Goal: Task Accomplishment & Management: Manage account settings

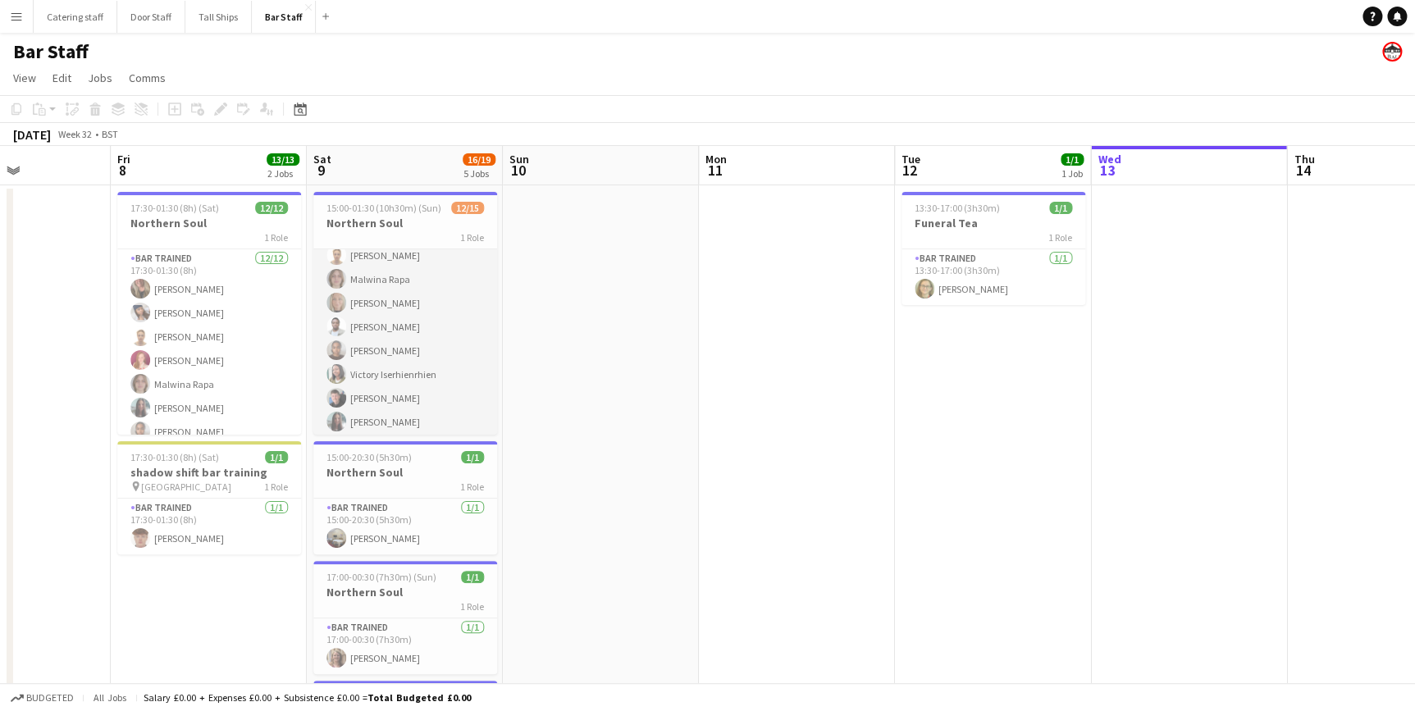
scroll to position [74, 0]
click at [392, 231] on div "1 Role" at bounding box center [405, 237] width 184 height 13
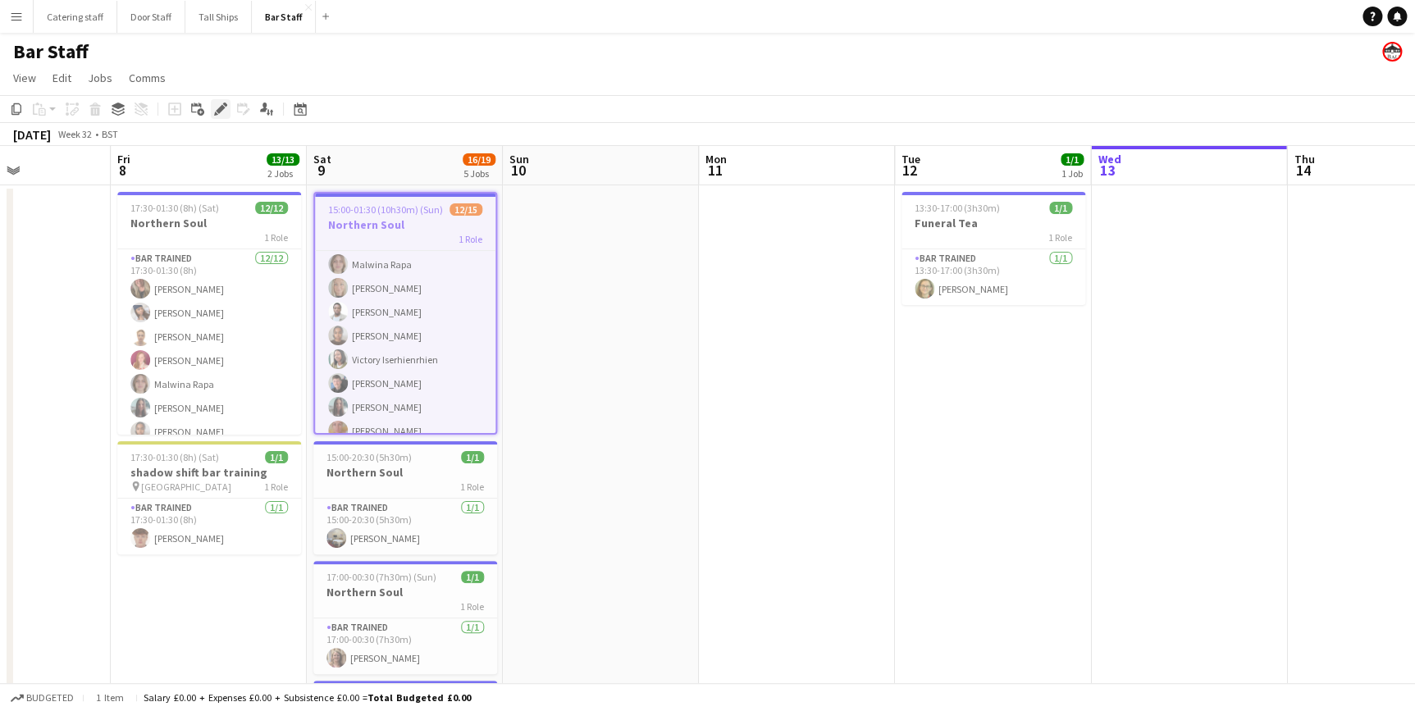
click at [222, 110] on icon at bounding box center [220, 109] width 9 height 9
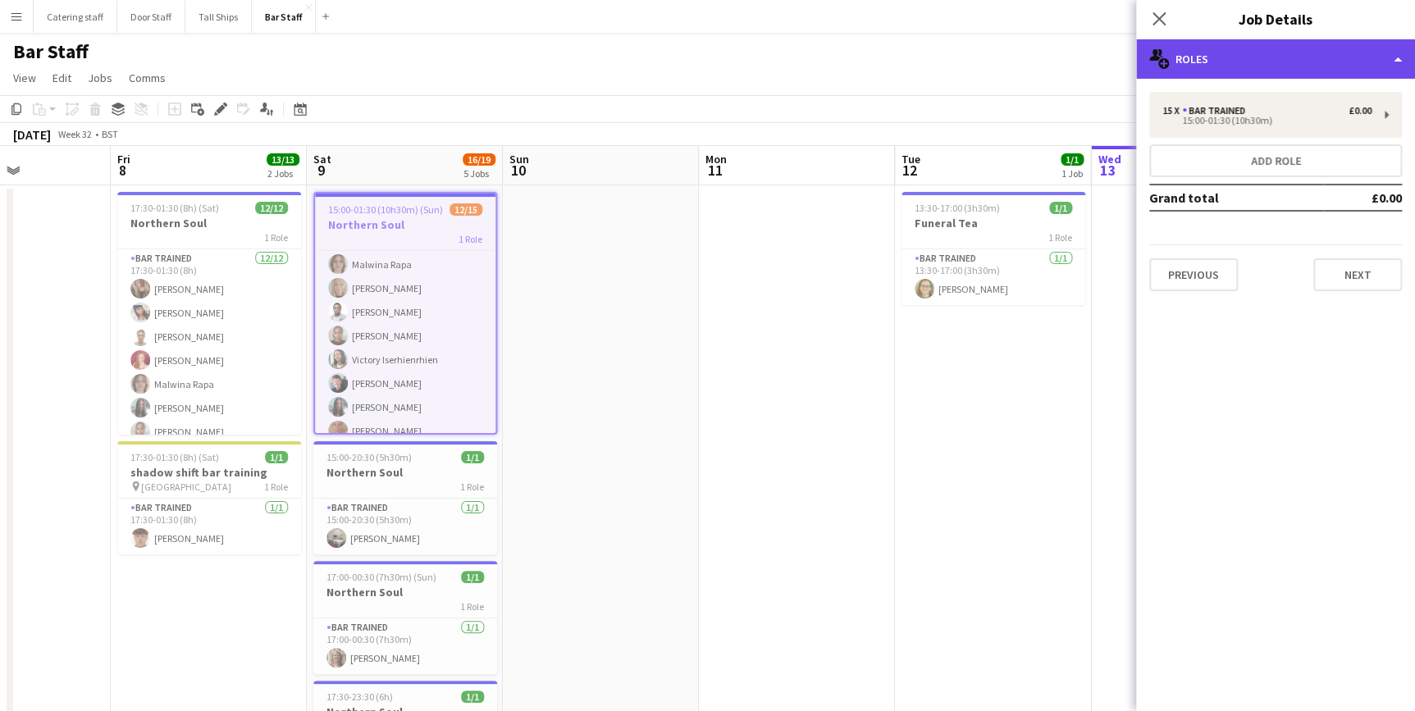
click at [1331, 74] on div "multiple-users-add Roles" at bounding box center [1275, 58] width 279 height 39
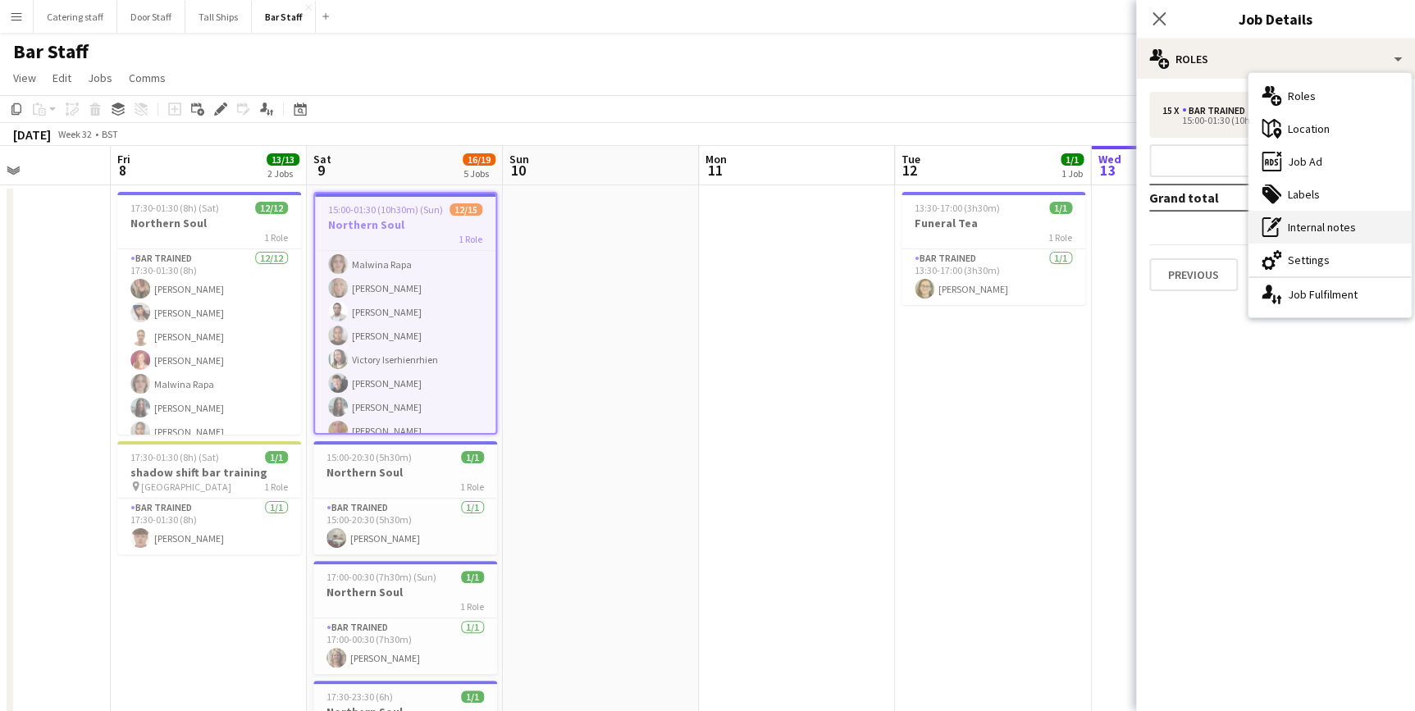
click at [1322, 217] on div "pen-write Internal notes" at bounding box center [1330, 227] width 162 height 33
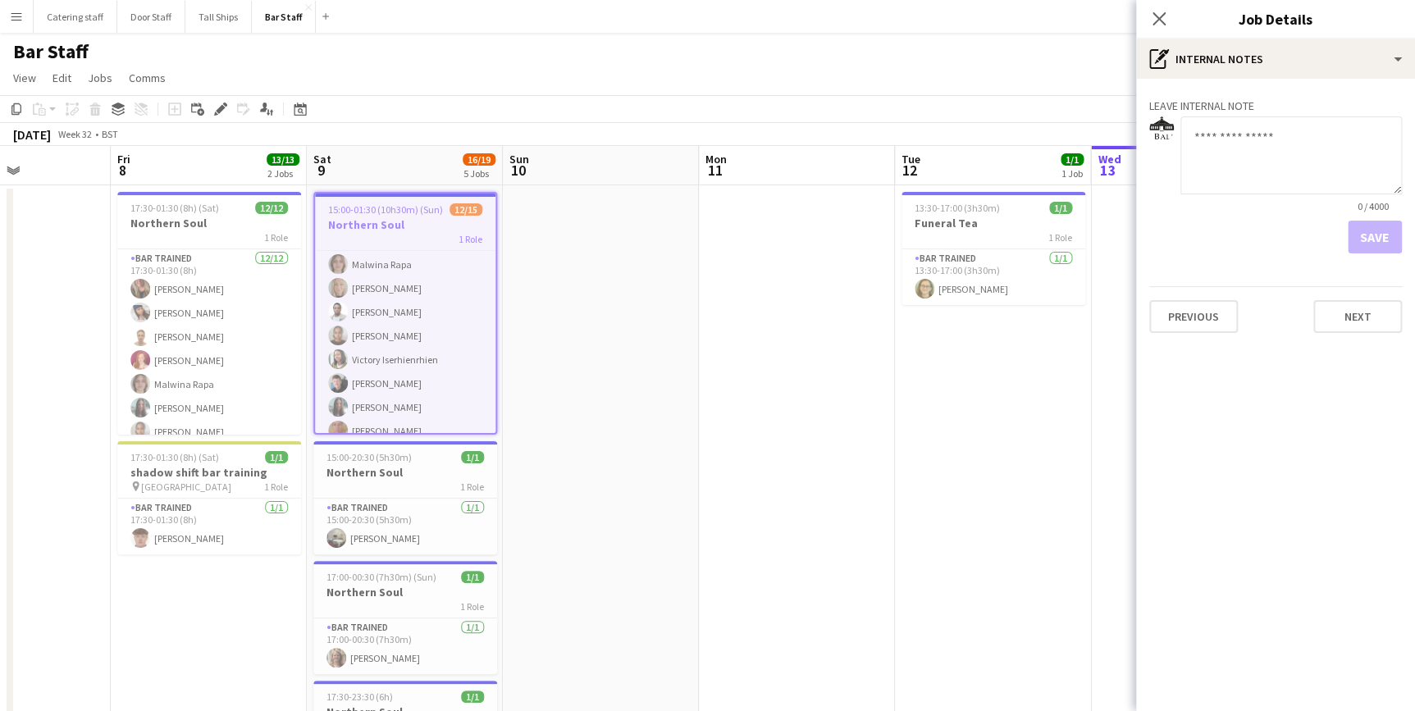
click at [1256, 158] on textarea at bounding box center [1292, 156] width 222 height 78
type textarea "**********"
click at [1365, 240] on button "Save" at bounding box center [1375, 237] width 54 height 33
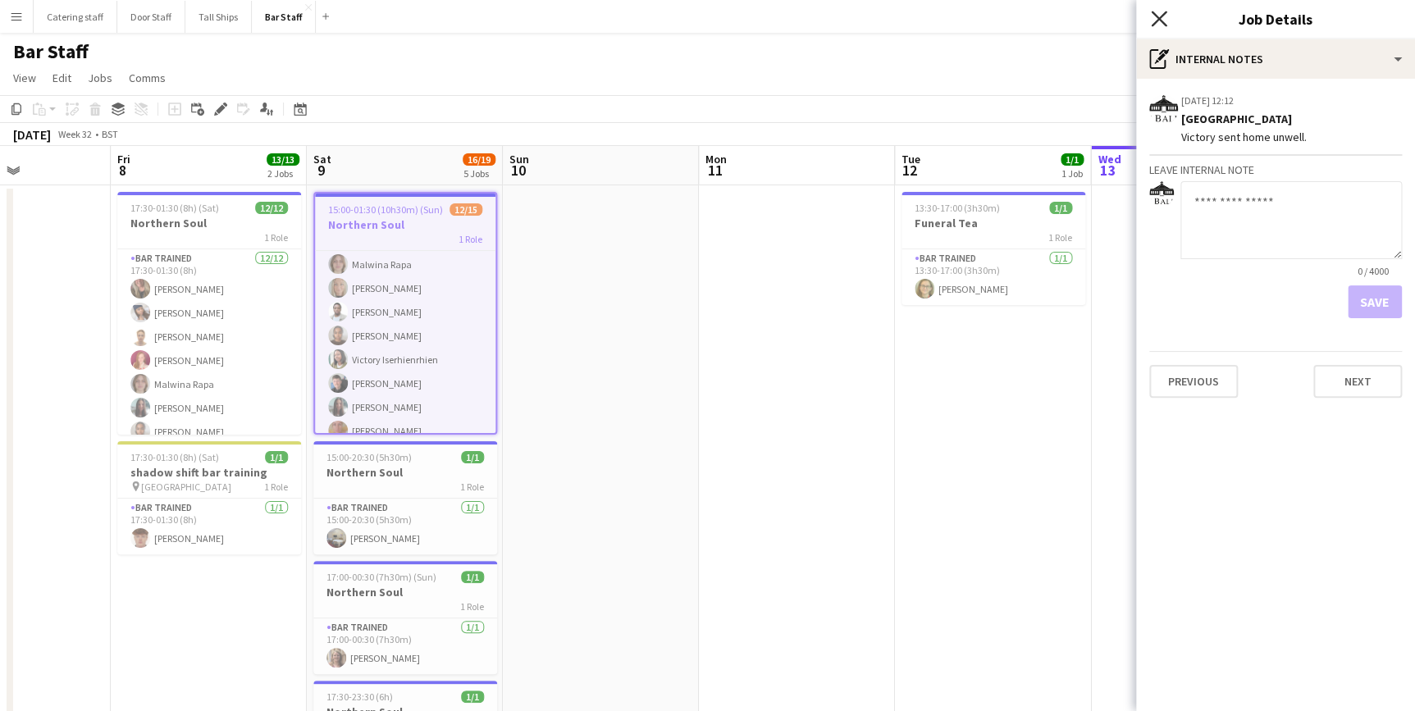
click at [1157, 21] on icon at bounding box center [1159, 19] width 16 height 16
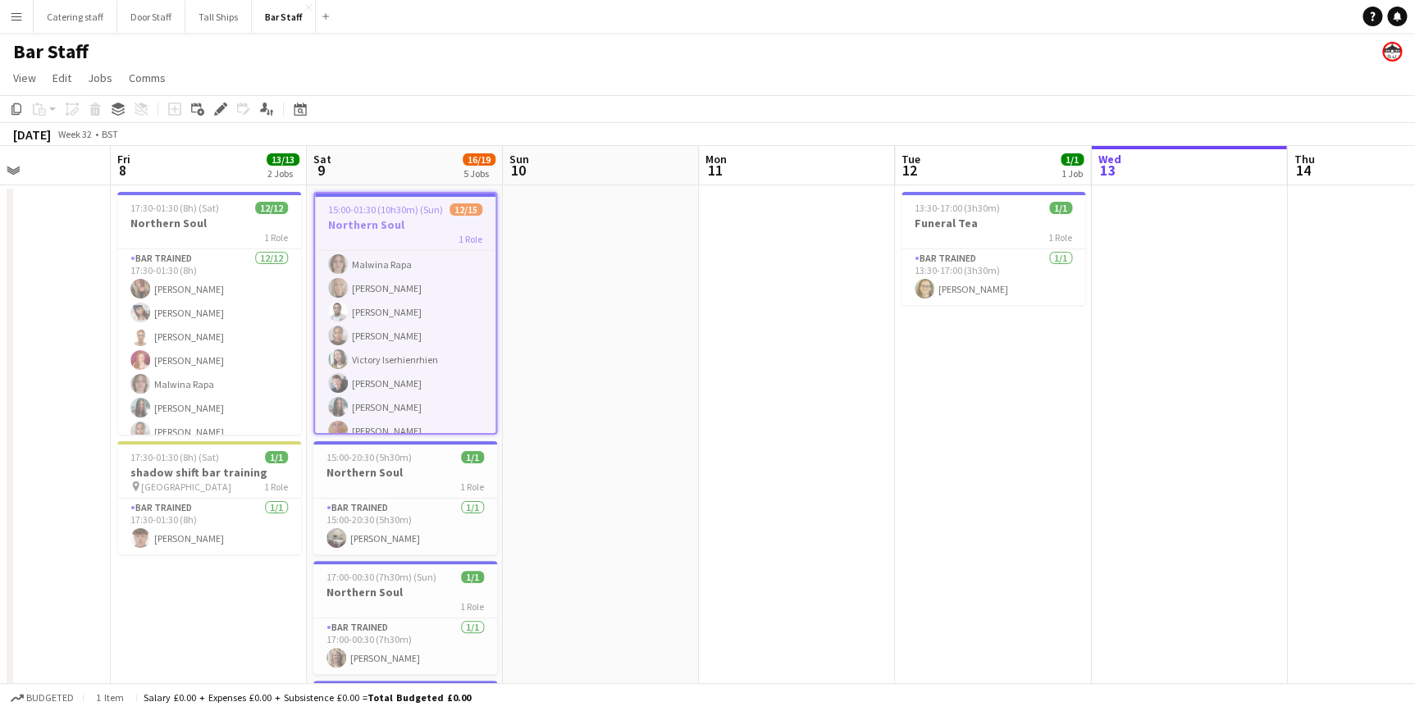
click at [722, 410] on app-date-cell at bounding box center [797, 568] width 196 height 766
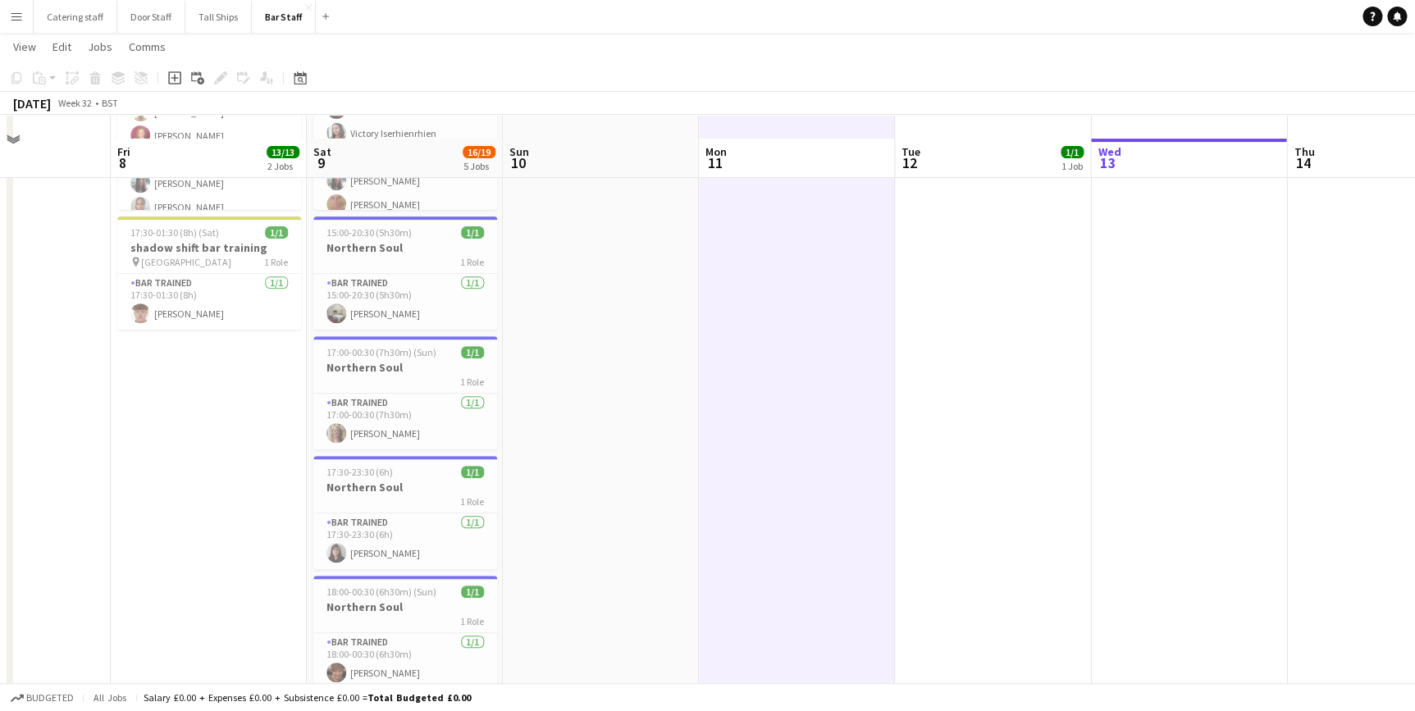
scroll to position [266, 0]
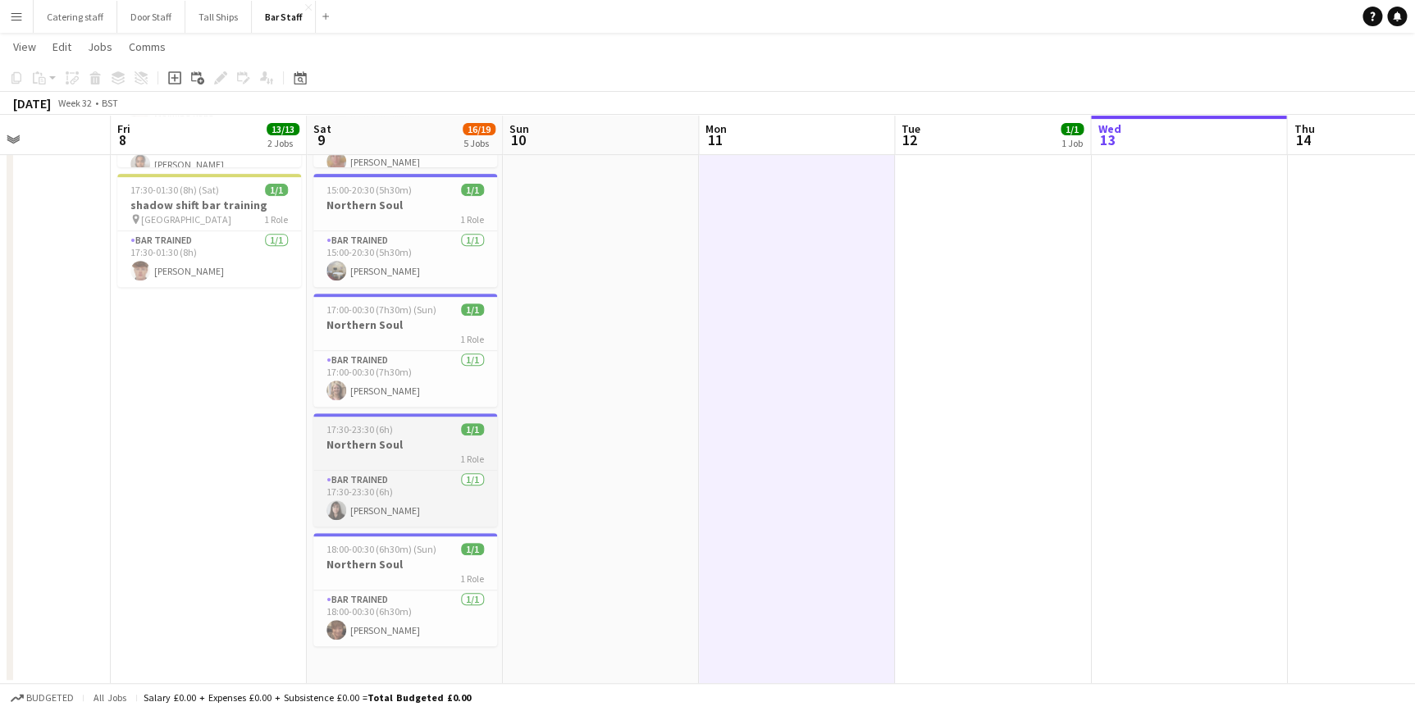
click at [418, 455] on div "1 Role" at bounding box center [405, 458] width 184 height 13
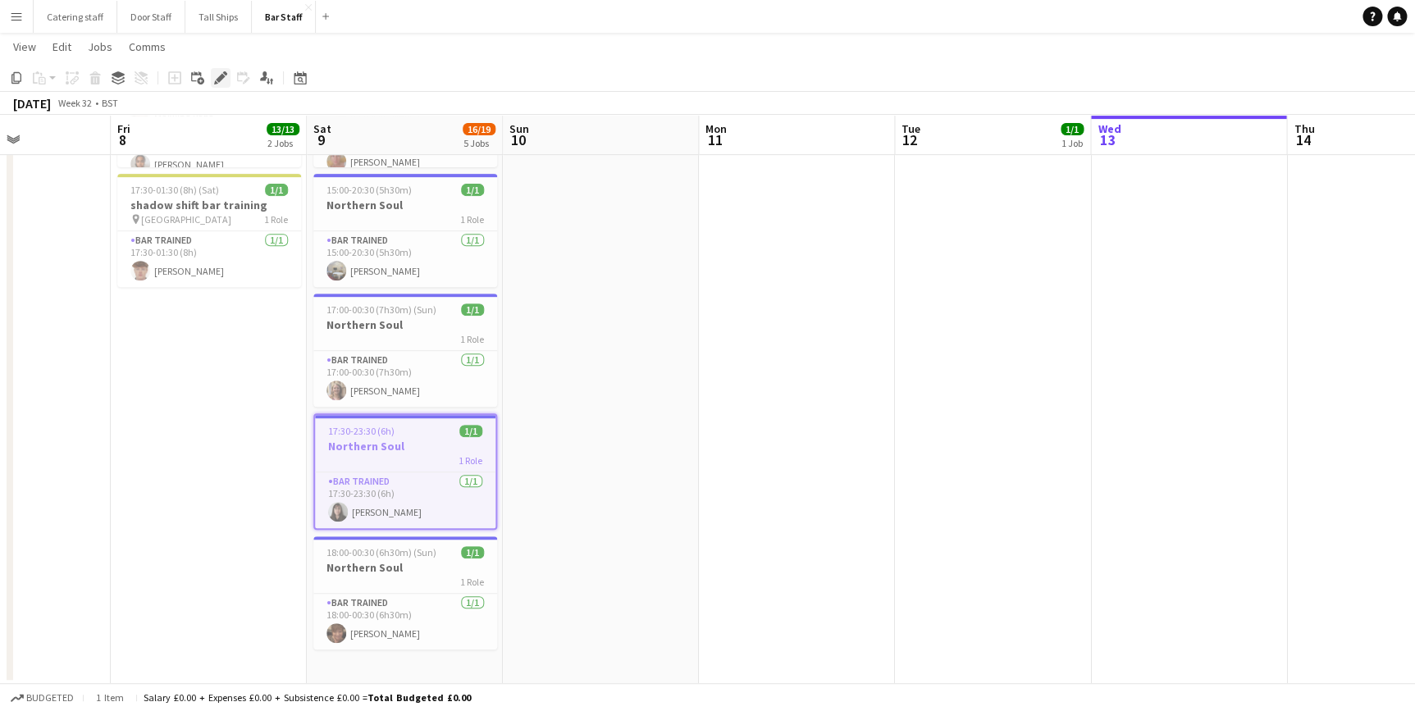
click at [220, 86] on div "Edit" at bounding box center [221, 78] width 20 height 20
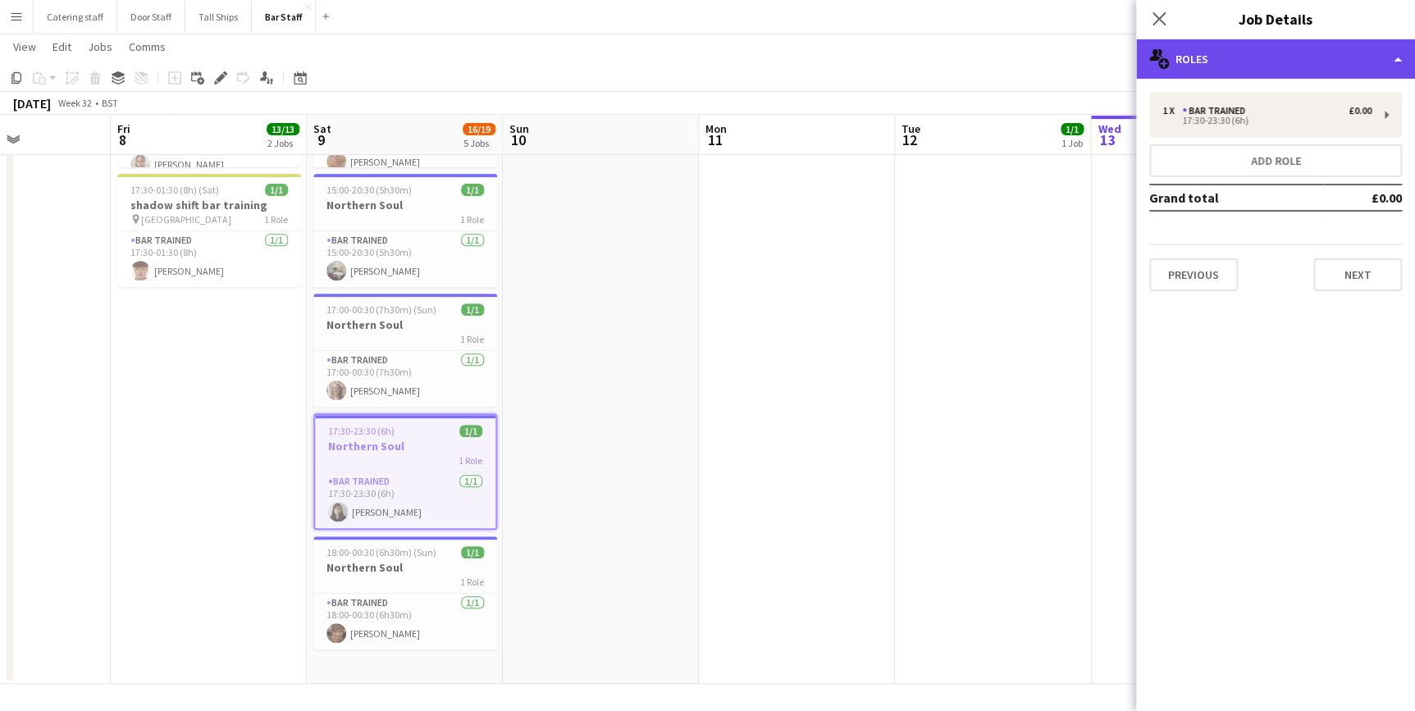
click at [1314, 64] on div "multiple-users-add Roles" at bounding box center [1275, 58] width 279 height 39
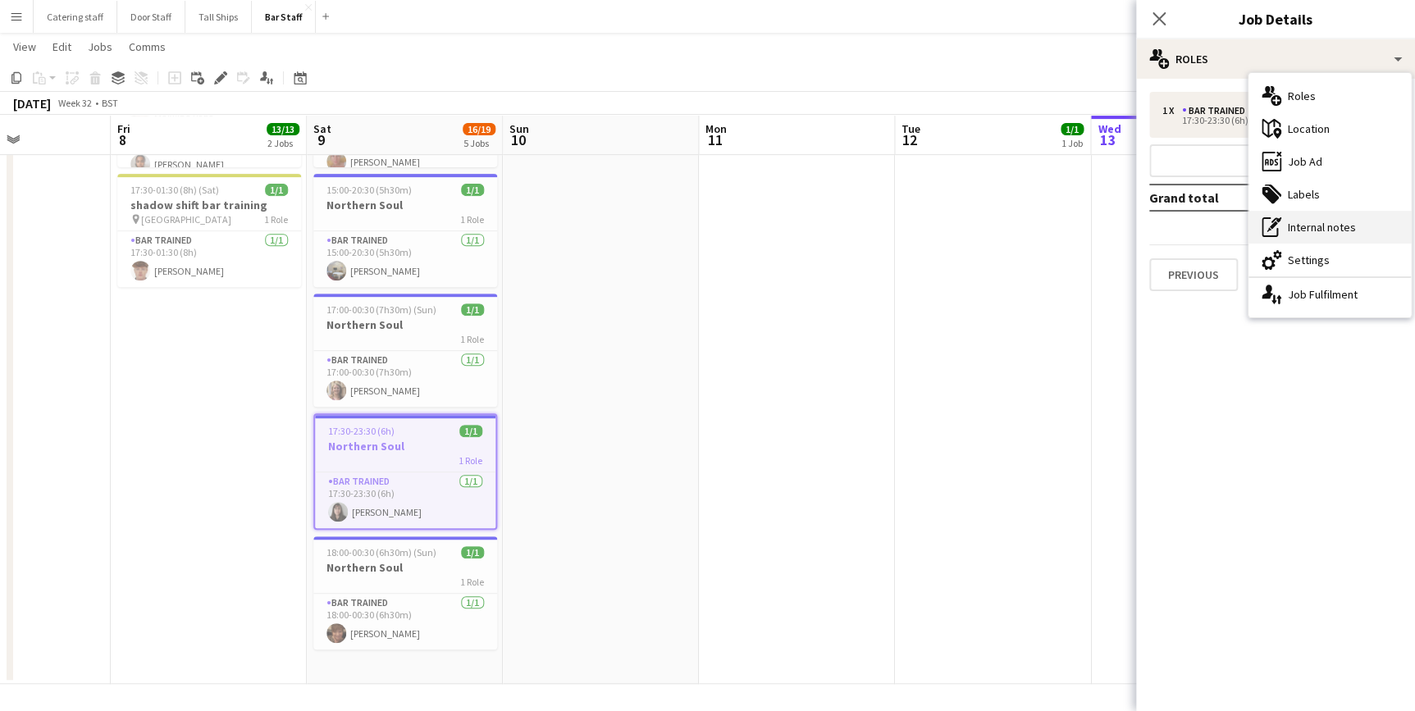
click at [1333, 227] on div "pen-write Internal notes" at bounding box center [1330, 227] width 162 height 33
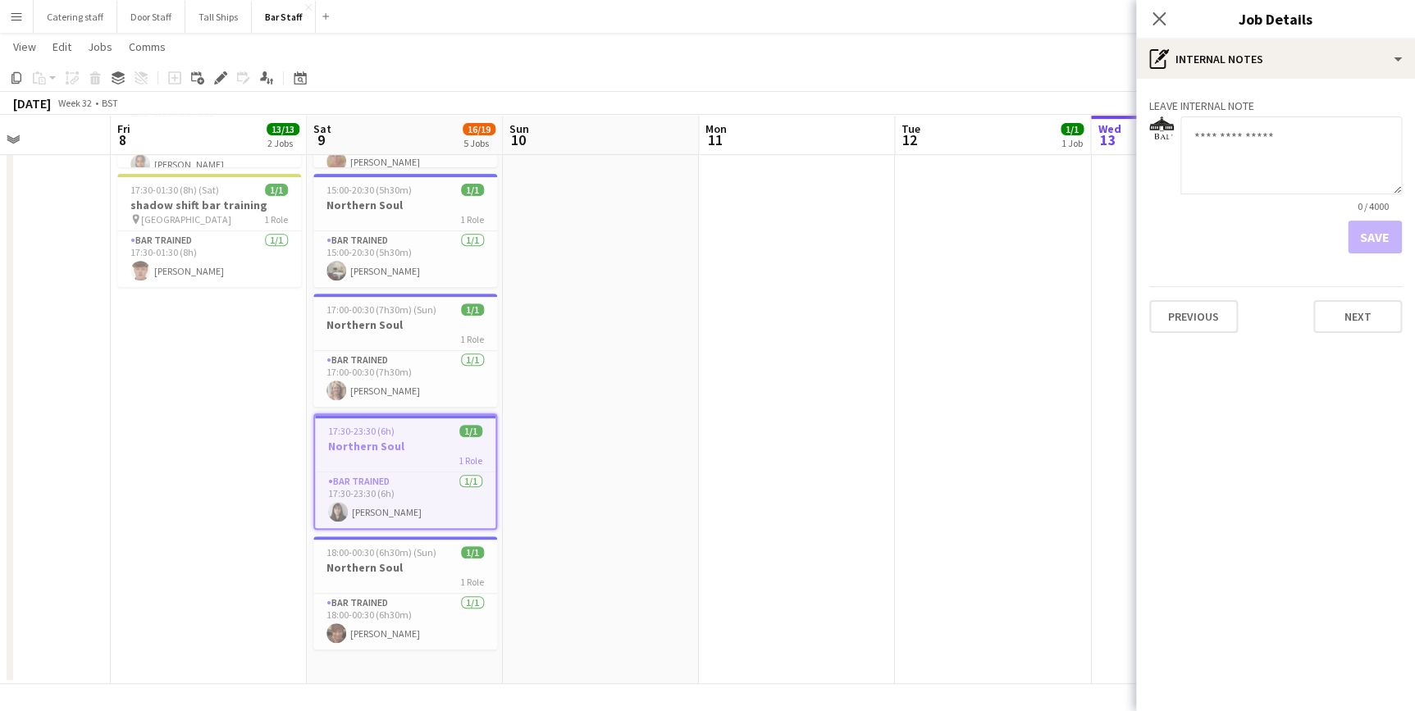
click at [1238, 154] on textarea at bounding box center [1292, 156] width 222 height 78
type textarea "**********"
click at [1365, 230] on button "Save" at bounding box center [1375, 237] width 54 height 33
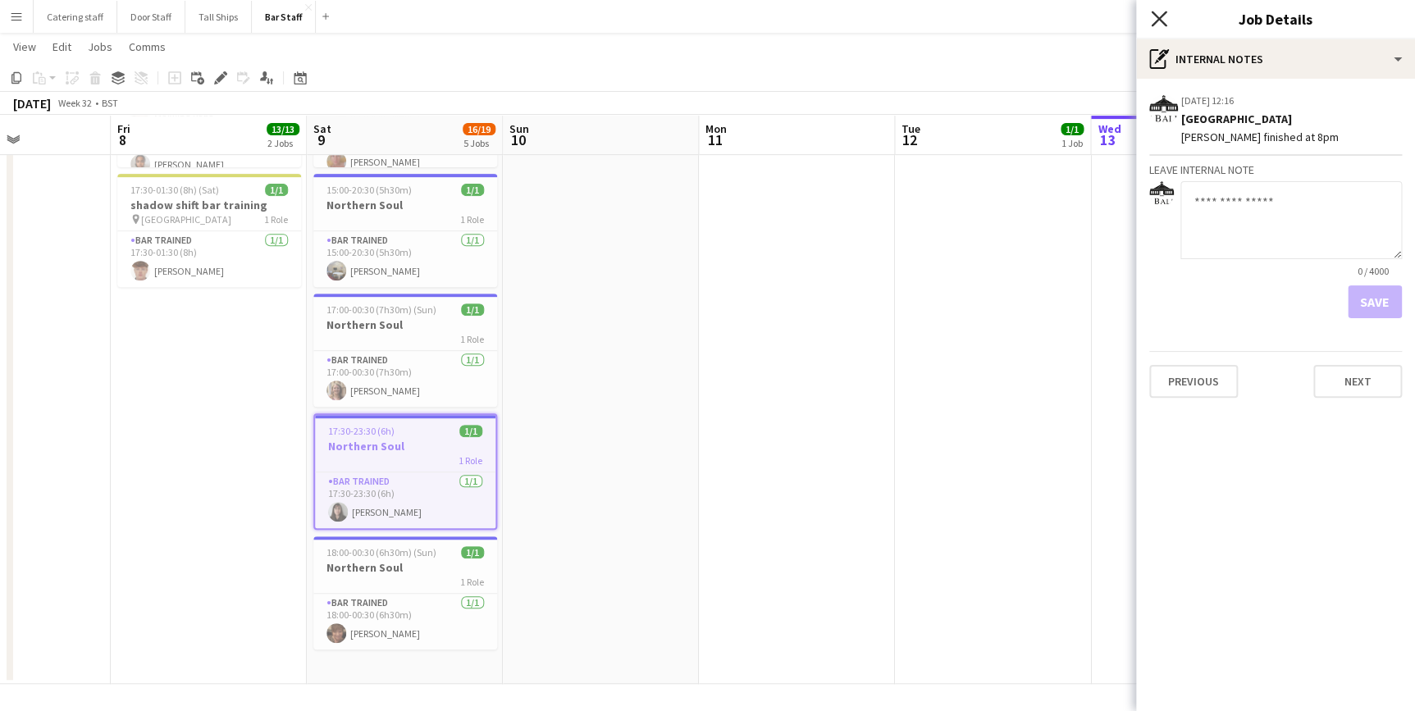
click at [1159, 24] on icon "Close pop-in" at bounding box center [1159, 19] width 16 height 16
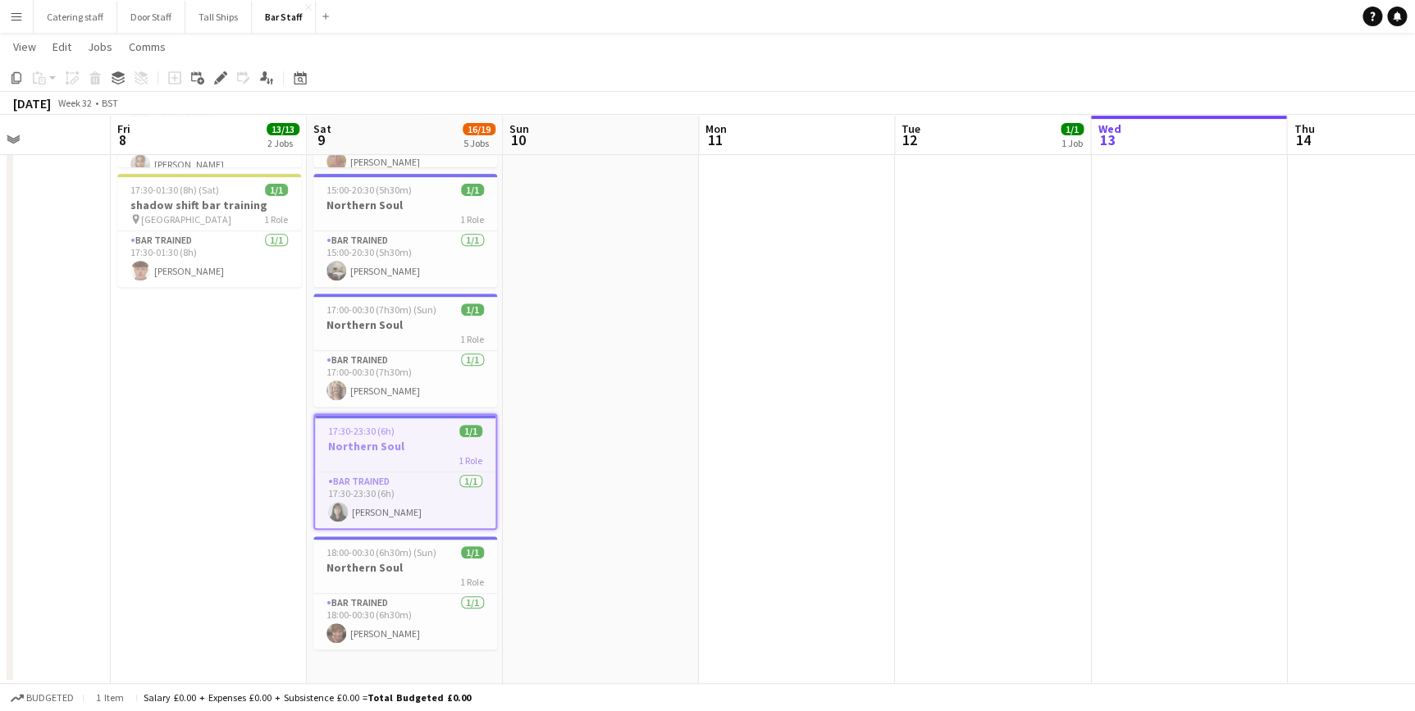
click at [746, 472] on app-date-cell at bounding box center [797, 301] width 196 height 766
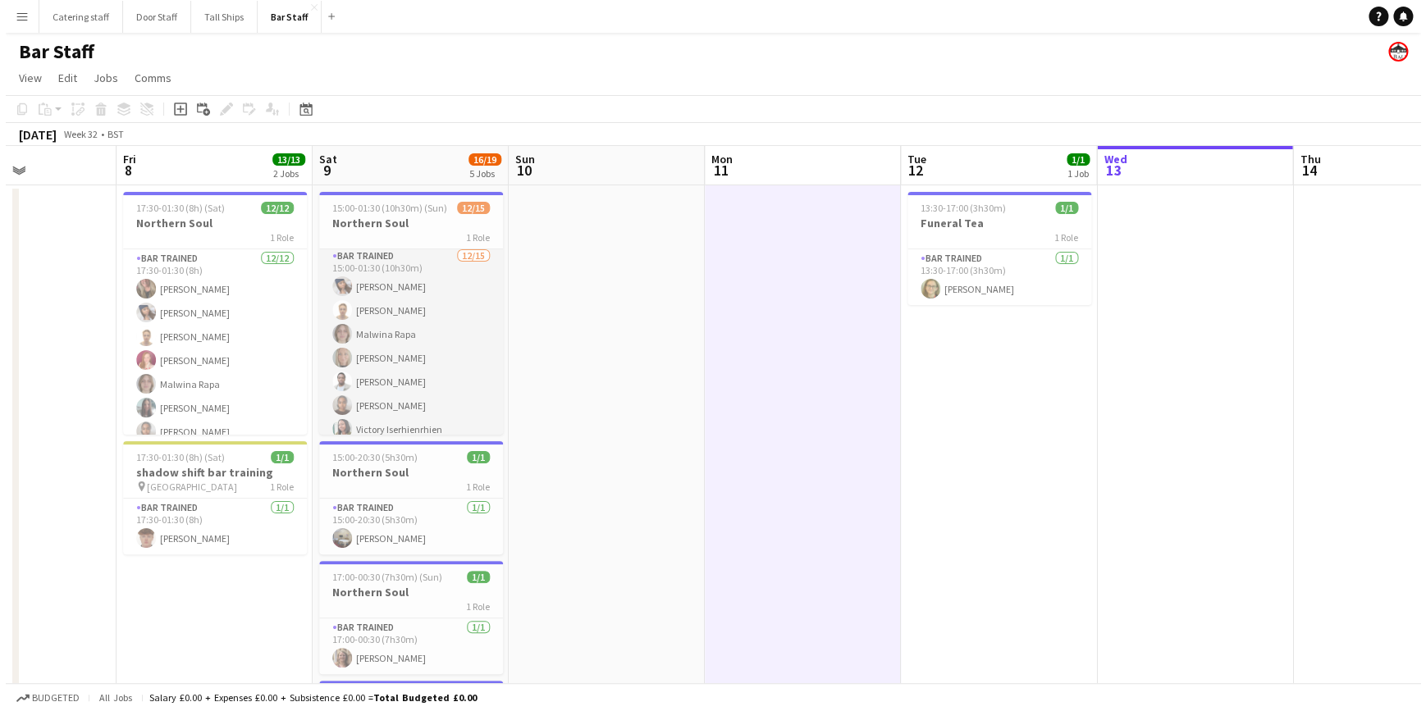
scroll to position [0, 0]
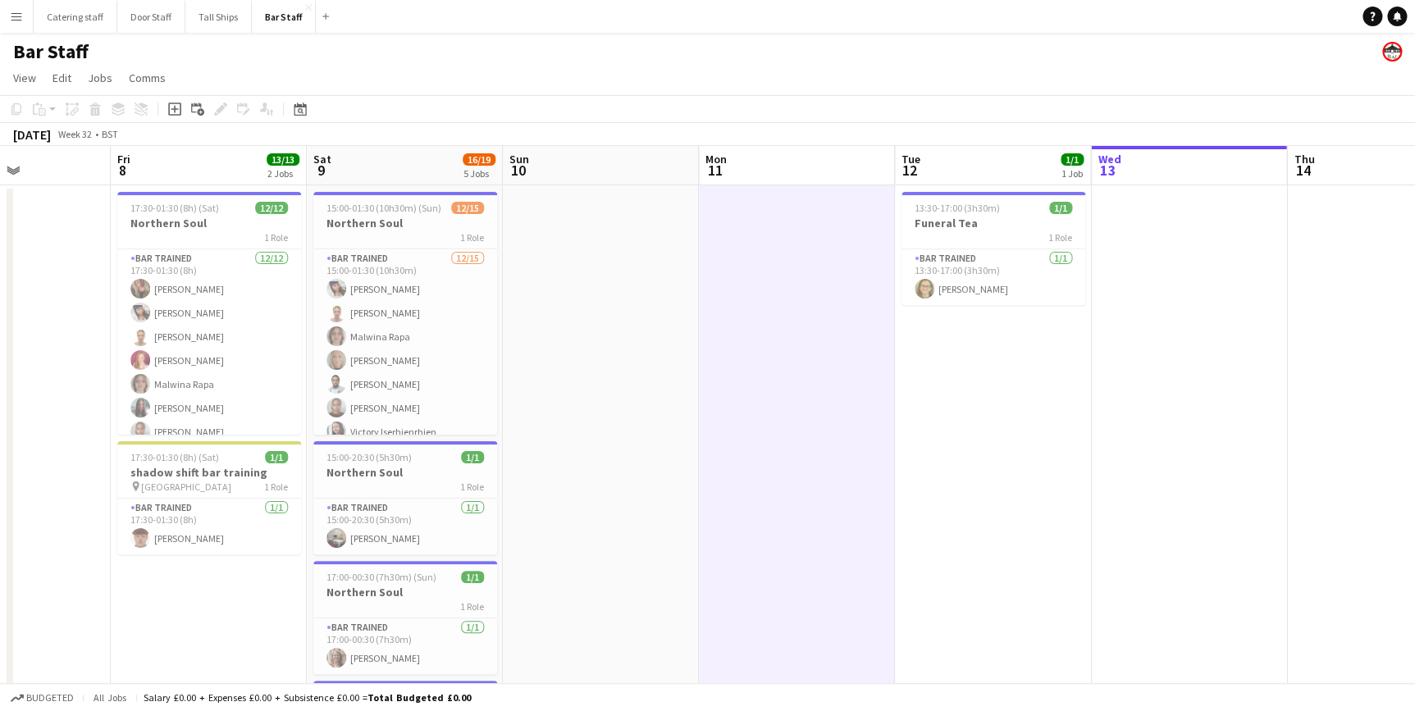
click at [7, 19] on button "Menu" at bounding box center [16, 16] width 33 height 33
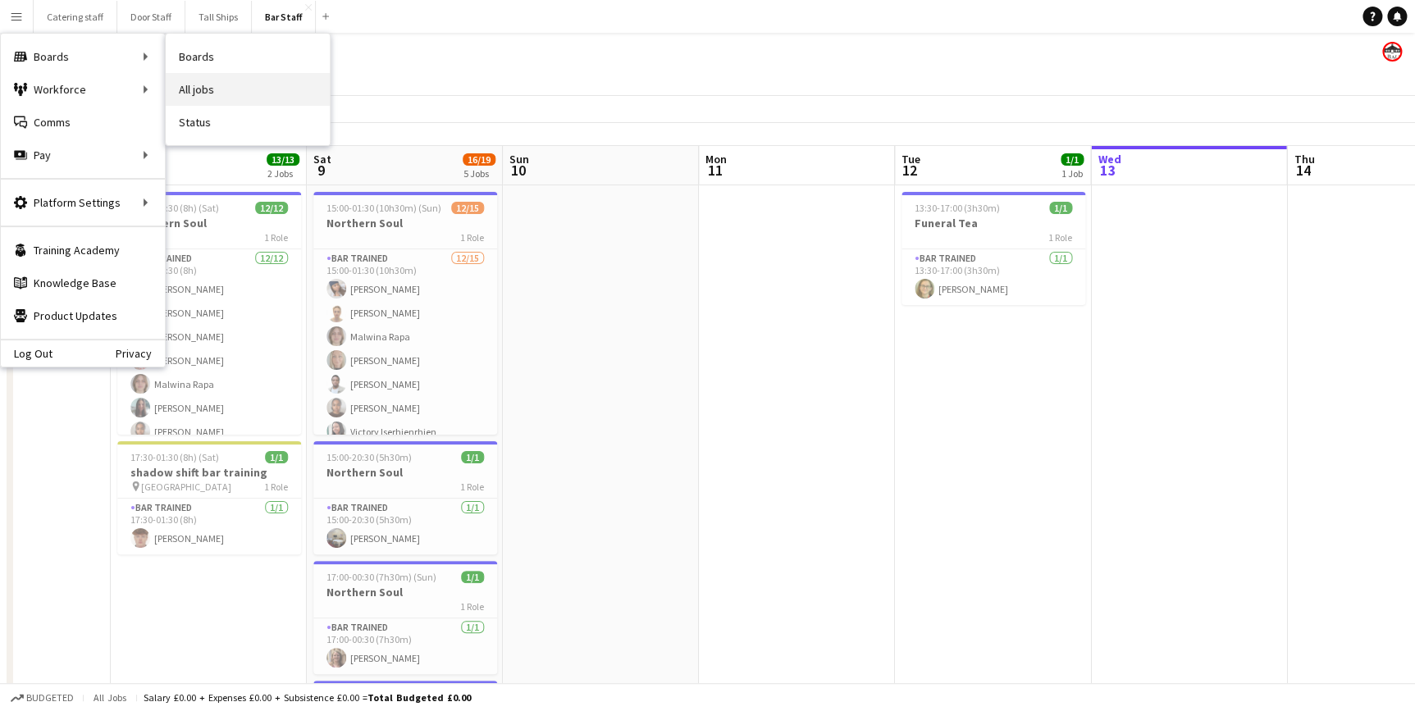
click at [225, 92] on link "All jobs" at bounding box center [248, 89] width 164 height 33
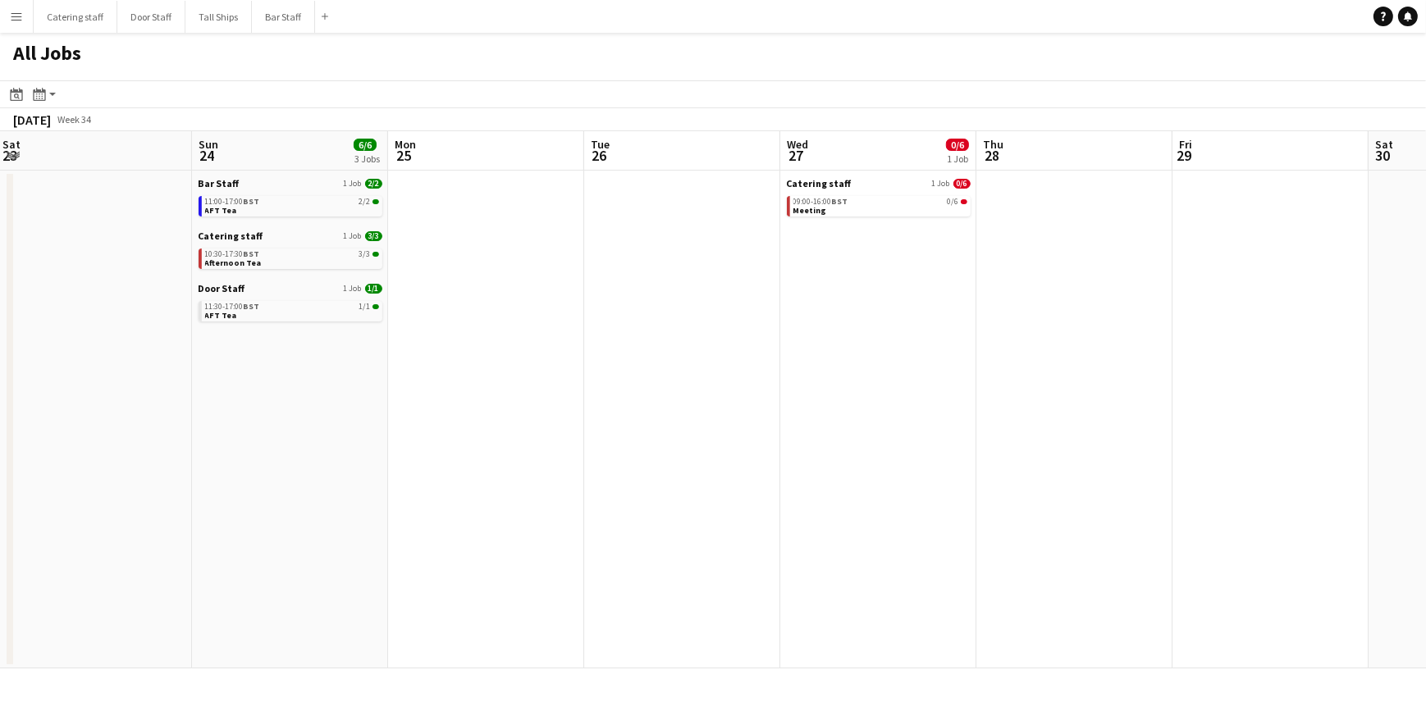
scroll to position [0, 593]
